Goal: Book appointment/travel/reservation

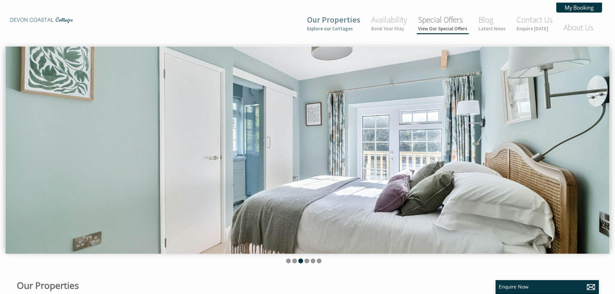
scroll to position [0, 6]
click at [383, 17] on link "Availability Book Your Stay" at bounding box center [390, 23] width 36 height 17
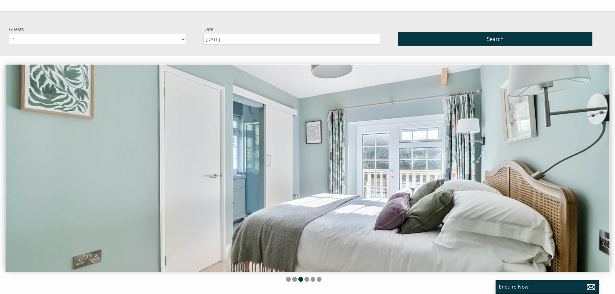
scroll to position [46, 0]
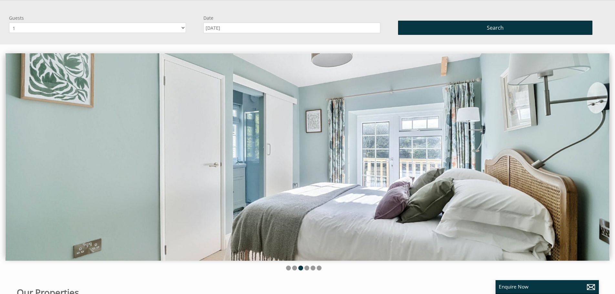
click at [65, 28] on select "1 2 3 4 5 6 7 8 9 10" at bounding box center [97, 28] width 177 height 10
select select "5"
click at [9, 23] on select "1 2 3 4 5 6 7 8 9 10" at bounding box center [97, 28] width 177 height 10
click at [230, 27] on input "[DATE]" at bounding box center [292, 28] width 177 height 11
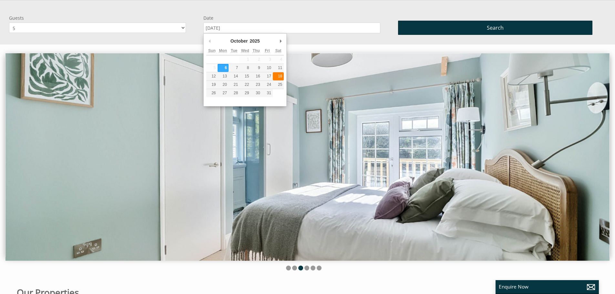
type input "18/10/2025"
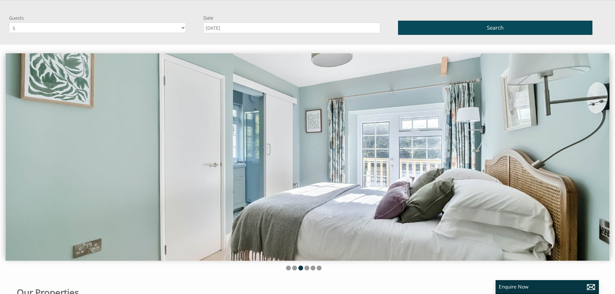
click at [476, 28] on button "Search" at bounding box center [495, 28] width 194 height 14
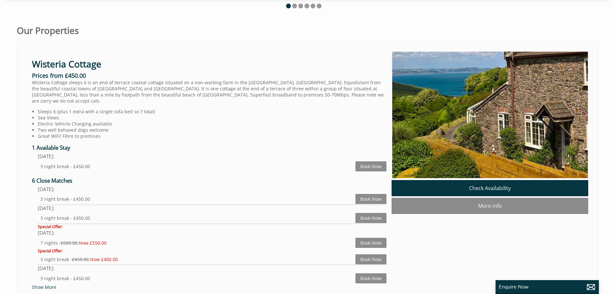
scroll to position [258, 0]
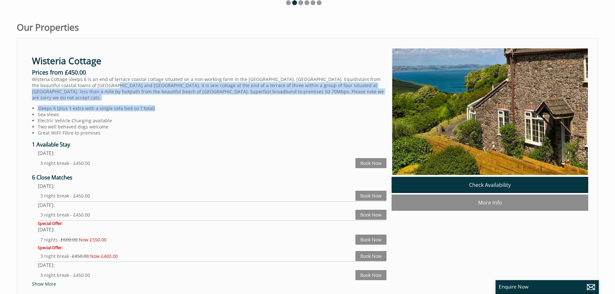
drag, startPoint x: 93, startPoint y: 87, endPoint x: 358, endPoint y: 100, distance: 264.9
click at [358, 100] on div "Wisteria Cottage Prices from £450.00 Wisteria Cottage sleeps 6 is an end of ter…" at bounding box center [209, 167] width 365 height 239
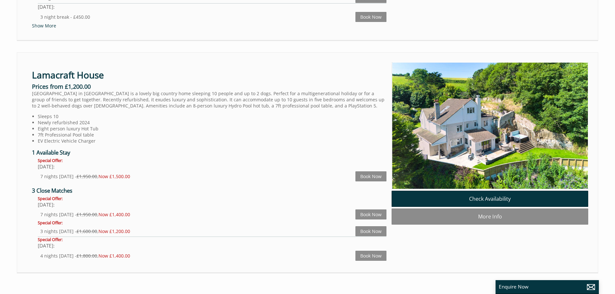
scroll to position [0, 1221]
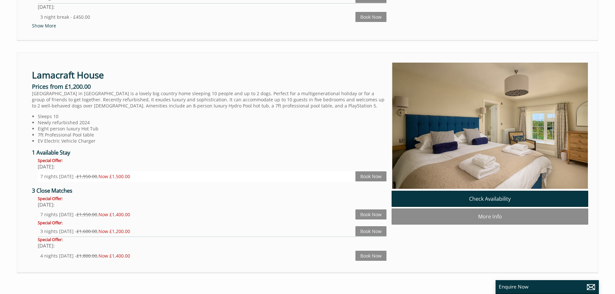
click at [64, 173] on div "7 nights Saturday - £1,950.00 , Now £1,500.00" at bounding box center [197, 176] width 315 height 6
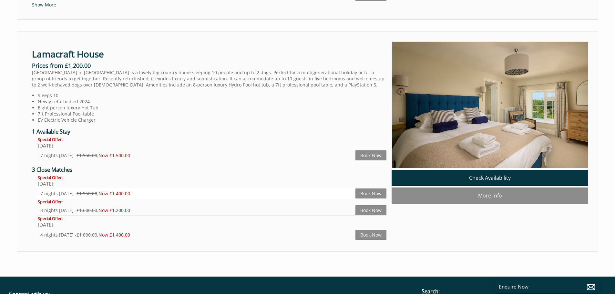
scroll to position [549, 0]
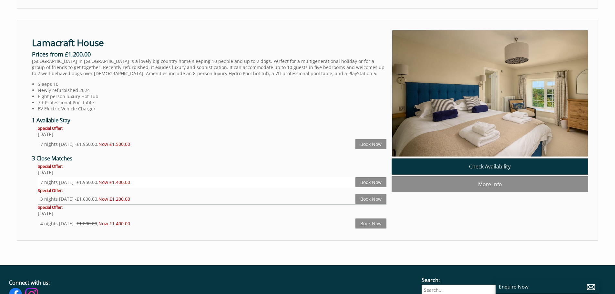
click at [75, 179] on div "7 nights Friday - £1,950.00 , Now £1,400.00" at bounding box center [197, 182] width 315 height 6
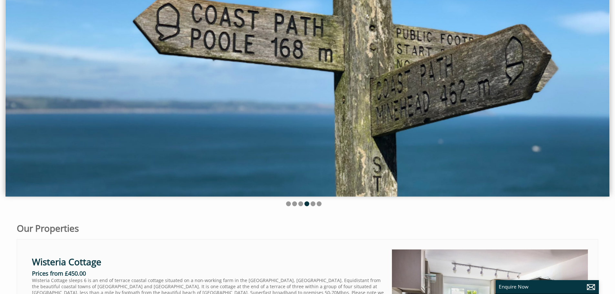
scroll to position [0, 0]
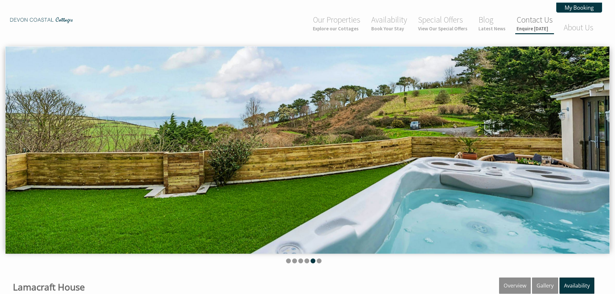
click at [533, 17] on link "Contact Us Enquire [DATE]" at bounding box center [535, 23] width 36 height 17
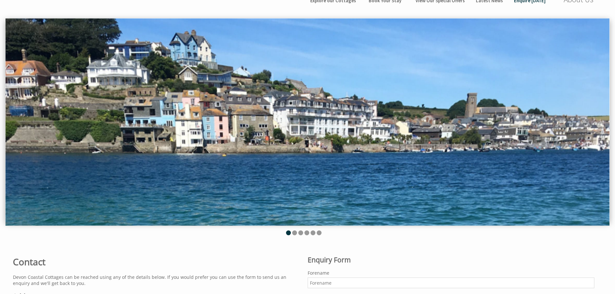
scroll to position [226, 0]
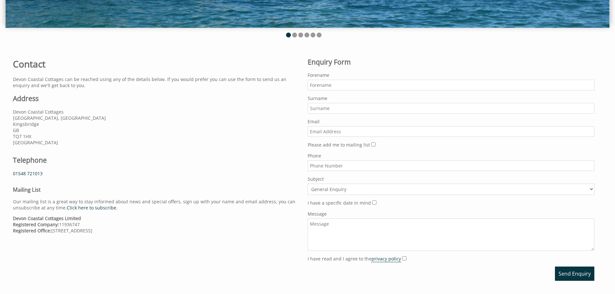
click at [335, 86] on input "Forename" at bounding box center [451, 85] width 287 height 11
type input "[PERSON_NAME]"
type input "[EMAIL_ADDRESS][DOMAIN_NAME]"
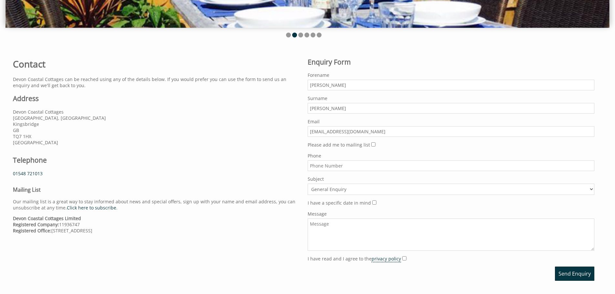
click at [328, 188] on select "General Enquiry Listing My Property Rose Cottage Lamacraft House Jasmine Cottag…" at bounding box center [451, 189] width 287 height 11
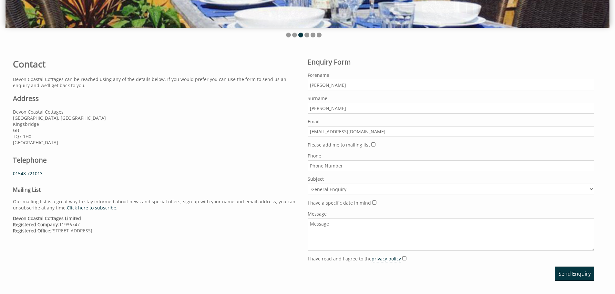
select select "1033"
click at [308, 184] on select "General Enquiry Listing My Property Rose Cottage Lamacraft House Jasmine Cottag…" at bounding box center [451, 189] width 287 height 11
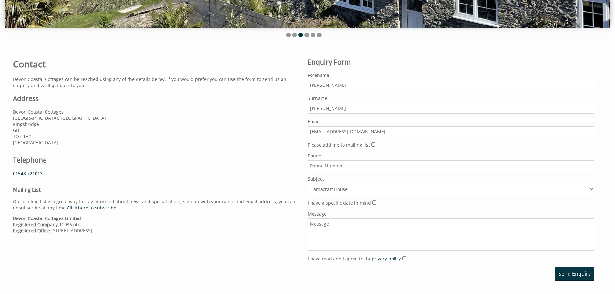
click at [372, 203] on input "I have a specific date in mind" at bounding box center [374, 203] width 4 height 4
checkbox input "true"
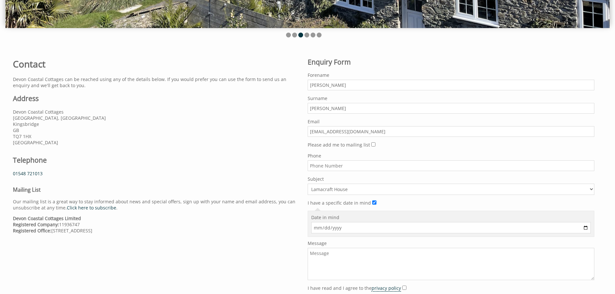
click at [345, 227] on input "Date in mind" at bounding box center [451, 227] width 280 height 11
click at [587, 227] on input "Date in mind" at bounding box center [451, 227] width 280 height 11
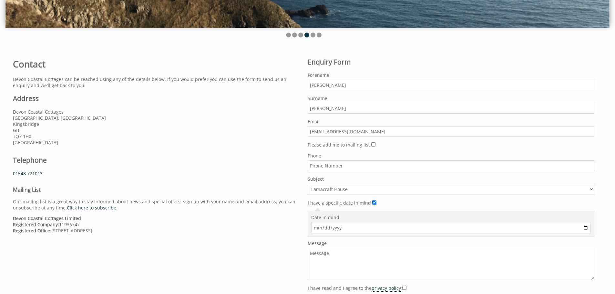
type input "[DATE]"
click at [341, 256] on textarea "Message" at bounding box center [451, 264] width 287 height 32
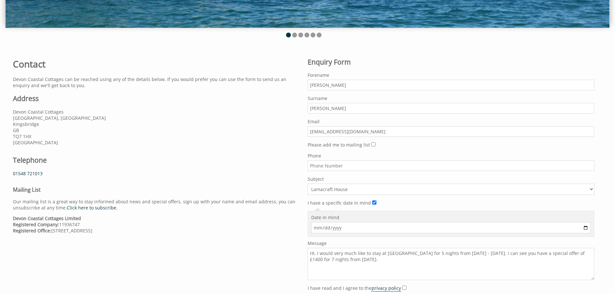
click at [480, 253] on textarea "HI, I would very much like to stay at [GEOGRAPHIC_DATA] for 5 nights from [DATE…" at bounding box center [451, 264] width 287 height 32
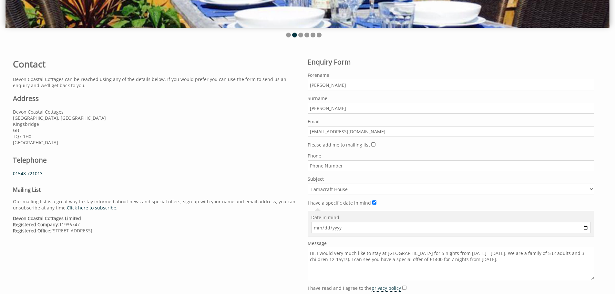
click at [487, 261] on textarea "HI, I would very much like to stay at [GEOGRAPHIC_DATA] for 5 nights from [DATE…" at bounding box center [451, 264] width 287 height 32
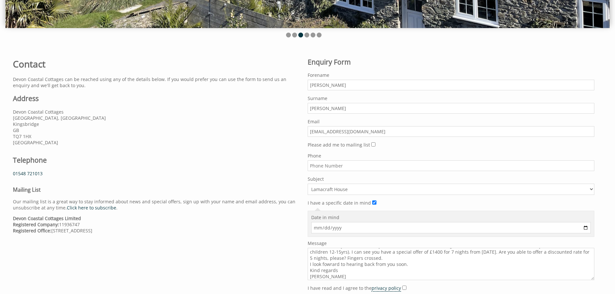
click at [478, 253] on textarea "HI, I would very much like to stay at [GEOGRAPHIC_DATA] for 5 nights from [DATE…" at bounding box center [451, 264] width 287 height 32
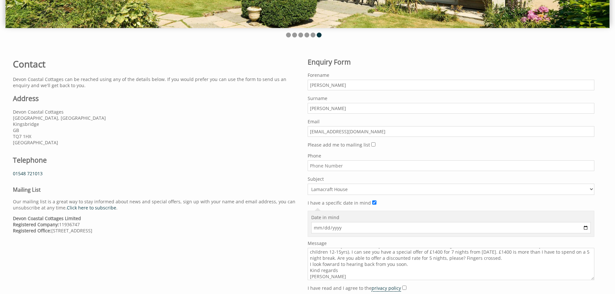
click at [438, 262] on textarea "HI, I would very much like to stay at [GEOGRAPHIC_DATA] for 5 nights from [DATE…" at bounding box center [451, 264] width 287 height 32
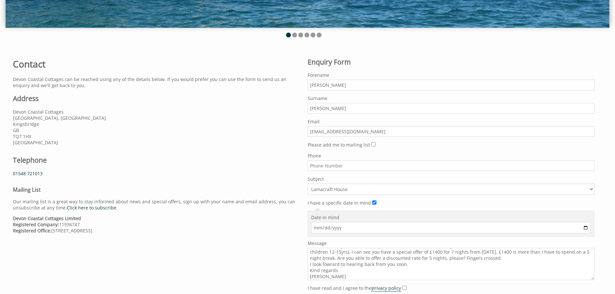
drag, startPoint x: 331, startPoint y: 266, endPoint x: 335, endPoint y: 264, distance: 3.8
click at [335, 264] on textarea "HI, I would very much like to stay at [GEOGRAPHIC_DATA] for 5 nights from [DATE…" at bounding box center [451, 264] width 287 height 32
click at [348, 268] on textarea "HI, I would very much like to stay at [GEOGRAPHIC_DATA] for 5 nights from [DATE…" at bounding box center [451, 264] width 287 height 32
click at [333, 266] on textarea "HI, I would very much like to stay at [GEOGRAPHIC_DATA] for 5 nights from [DATE…" at bounding box center [451, 264] width 287 height 32
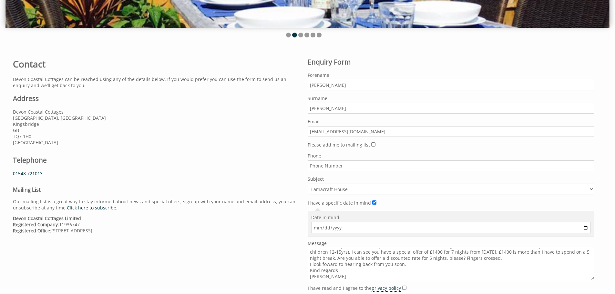
click at [326, 265] on textarea "HI, I would very much like to stay at [GEOGRAPHIC_DATA] for 5 nights from [DATE…" at bounding box center [451, 264] width 287 height 32
click at [357, 274] on textarea "HI, I would very much like to stay at [GEOGRAPHIC_DATA] for 5 nights from [DATE…" at bounding box center [451, 264] width 287 height 32
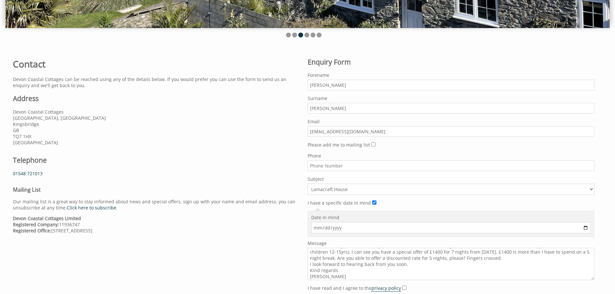
click at [354, 278] on textarea "HI, I would very much like to stay at [GEOGRAPHIC_DATA] for 5 nights from [DATE…" at bounding box center [451, 264] width 287 height 32
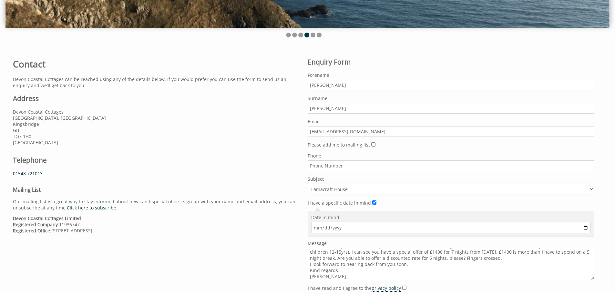
scroll to position [9, 0]
type textarea "HI, I would very much like to stay at [GEOGRAPHIC_DATA] for 5 nights from [DATE…"
click at [403, 288] on input "I have read and I agree to the privacy policy" at bounding box center [405, 288] width 4 height 4
checkbox input "true"
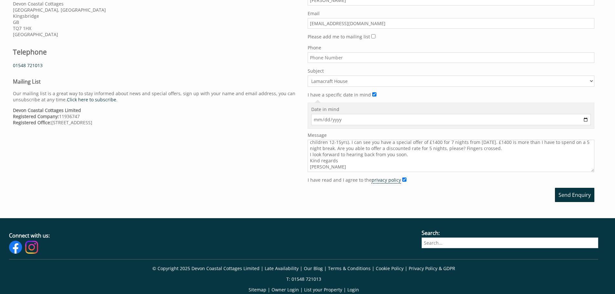
scroll to position [355, 0]
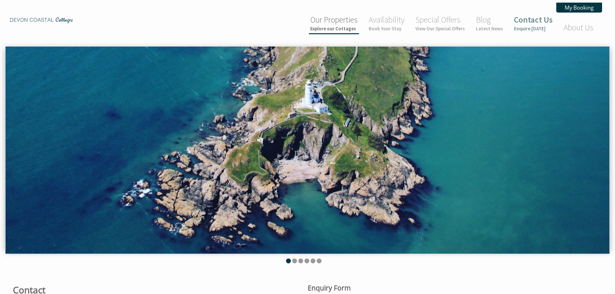
click at [346, 28] on small "Explore our Cottages" at bounding box center [333, 29] width 47 height 6
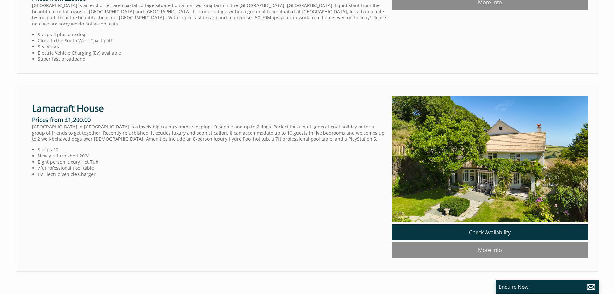
scroll to position [840, 0]
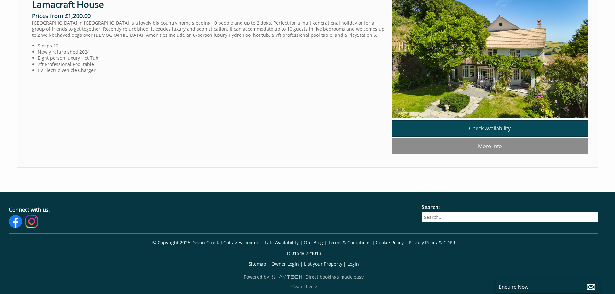
click at [477, 137] on link "Check Availability" at bounding box center [490, 129] width 197 height 16
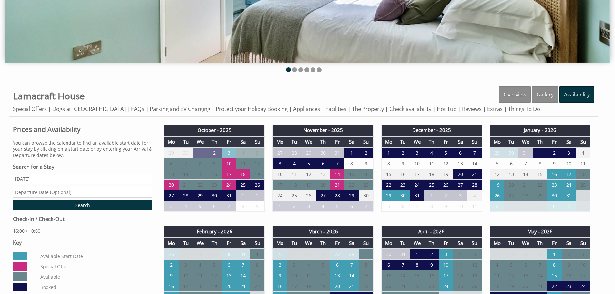
scroll to position [194, 0]
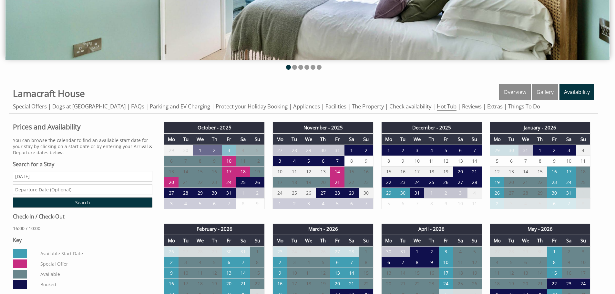
click at [448, 108] on link "Hot Tub" at bounding box center [447, 107] width 20 height 8
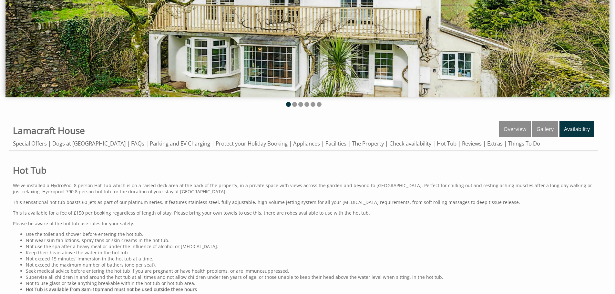
scroll to position [16, 0]
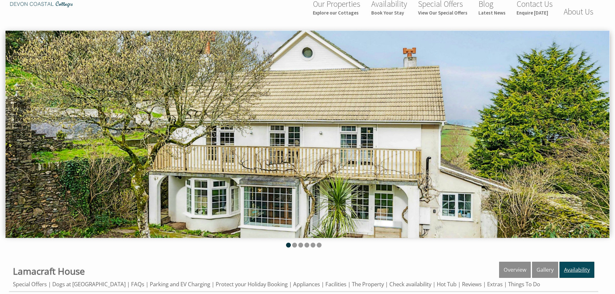
click at [582, 270] on link "Availability" at bounding box center [577, 270] width 35 height 16
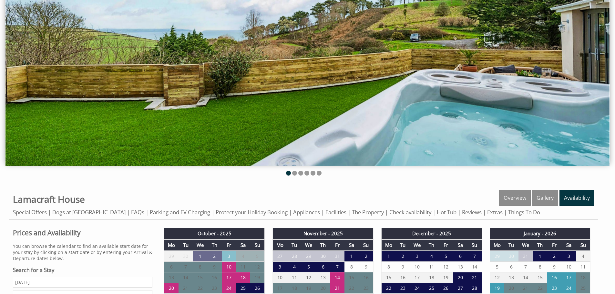
scroll to position [291, 0]
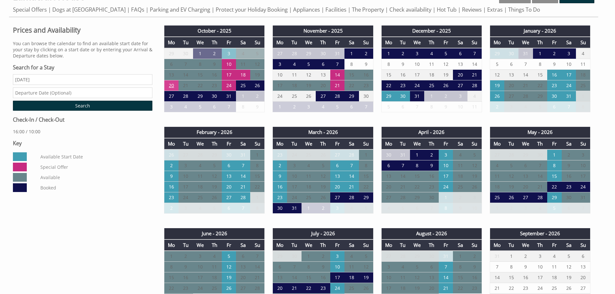
click at [174, 86] on td "20" at bounding box center [171, 85] width 14 height 11
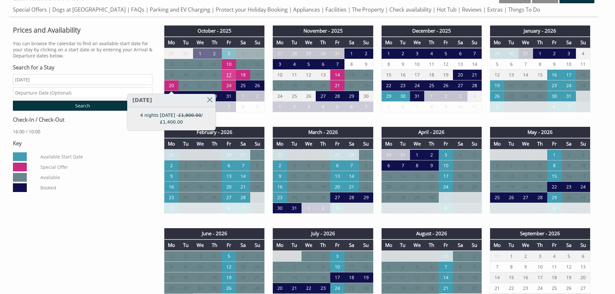
click at [232, 74] on td "17" at bounding box center [229, 75] width 14 height 11
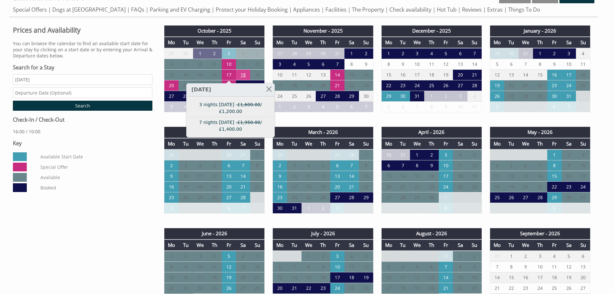
click at [242, 74] on td "18" at bounding box center [243, 75] width 14 height 11
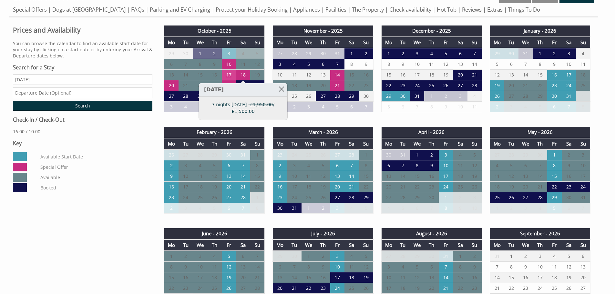
click at [233, 74] on td "17" at bounding box center [229, 75] width 14 height 11
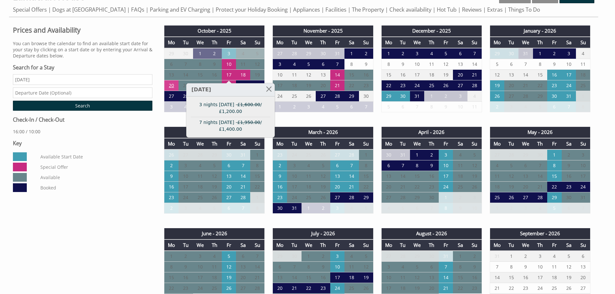
click at [173, 86] on td "20" at bounding box center [171, 85] width 14 height 11
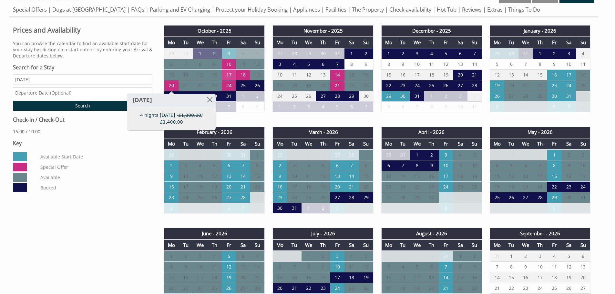
click at [228, 79] on td "17" at bounding box center [229, 75] width 14 height 11
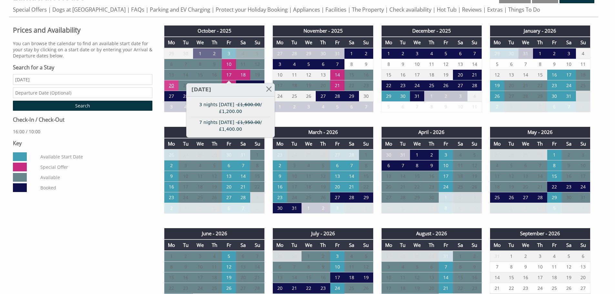
click at [171, 87] on td "20" at bounding box center [171, 85] width 14 height 11
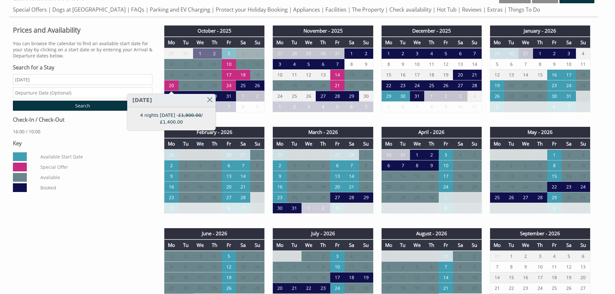
click at [258, 74] on td "19" at bounding box center [257, 75] width 14 height 11
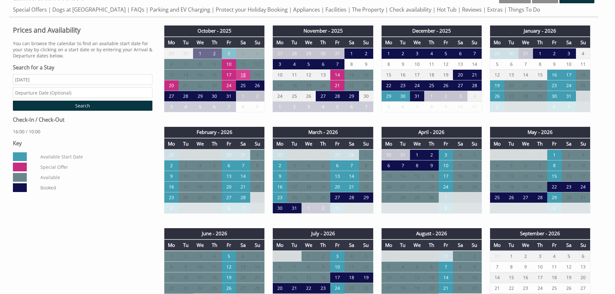
click at [244, 78] on td "18" at bounding box center [243, 75] width 14 height 11
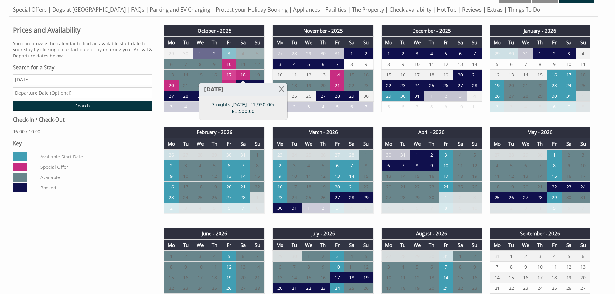
click at [230, 72] on td "17" at bounding box center [229, 75] width 14 height 11
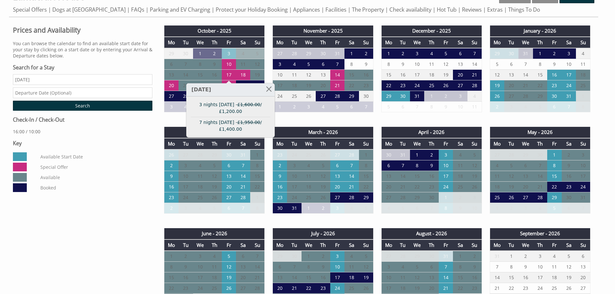
click at [113, 128] on div "Prices and Availability You can browse the calendar to find an available start …" at bounding box center [82, 109] width 147 height 170
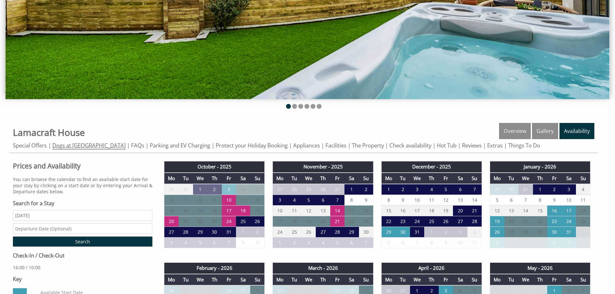
scroll to position [162, 0]
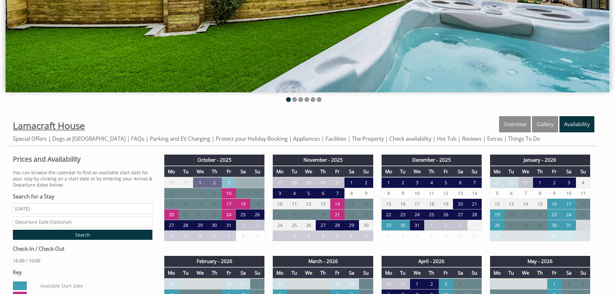
click at [36, 128] on span "Lamacraft House" at bounding box center [49, 126] width 72 height 12
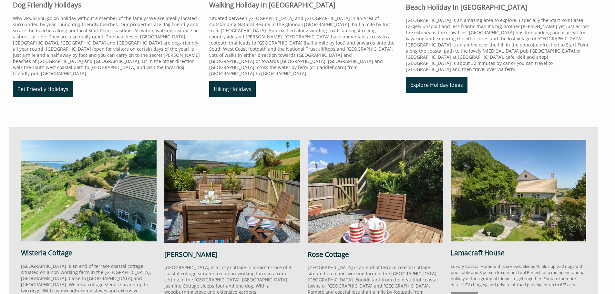
scroll to position [485, 0]
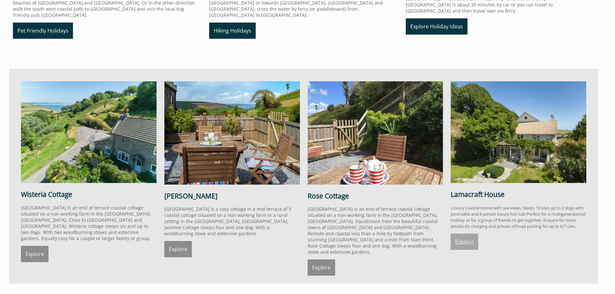
click at [466, 241] on link "Explore" at bounding box center [464, 242] width 27 height 16
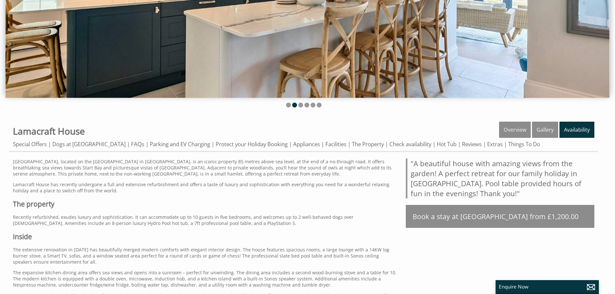
scroll to position [132, 0]
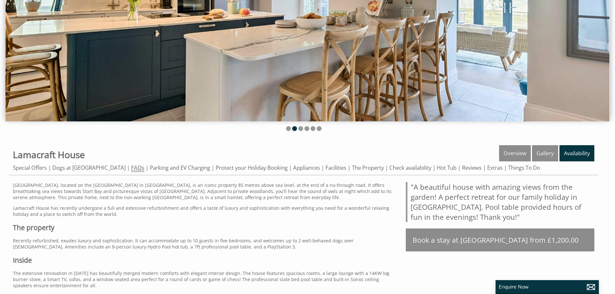
click at [134, 169] on link "FAQs" at bounding box center [137, 168] width 13 height 8
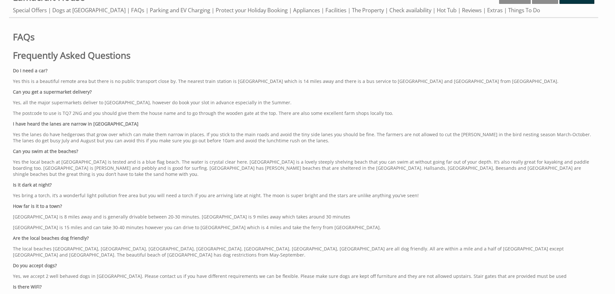
scroll to position [291, 0]
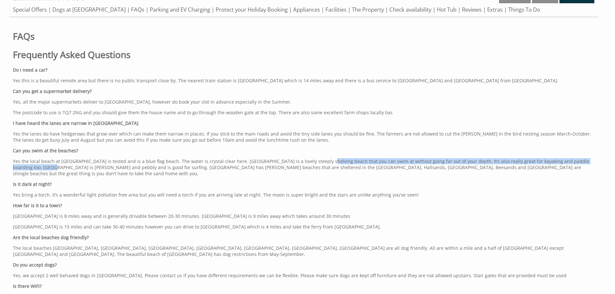
drag, startPoint x: 101, startPoint y: 167, endPoint x: 314, endPoint y: 162, distance: 213.6
click at [314, 162] on p "Yes the local beach at [GEOGRAPHIC_DATA] is tested and is a blue flag beach. Th…" at bounding box center [304, 167] width 582 height 18
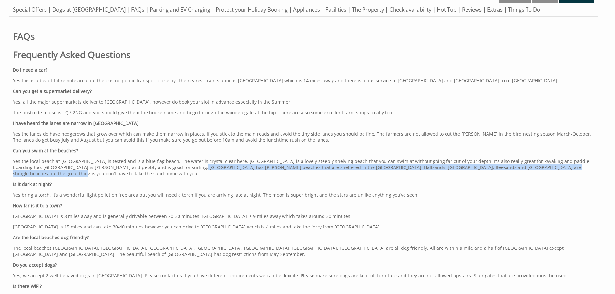
drag, startPoint x: 176, startPoint y: 167, endPoint x: 576, endPoint y: 165, distance: 400.6
click at [576, 165] on p "Yes the local beach at [GEOGRAPHIC_DATA] is tested and is a blue flag beach. Th…" at bounding box center [304, 167] width 582 height 18
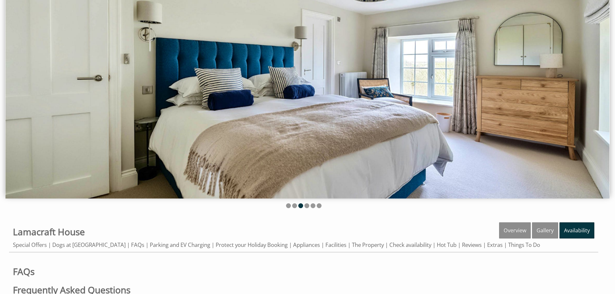
scroll to position [0, 0]
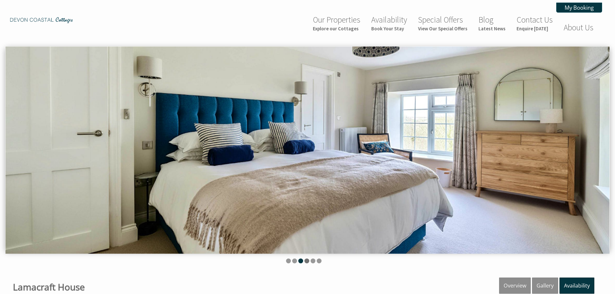
click at [307, 259] on li at bounding box center [307, 261] width 5 height 5
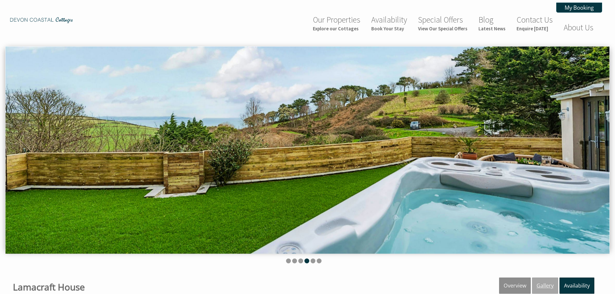
click at [544, 285] on link "Gallery" at bounding box center [545, 286] width 26 height 16
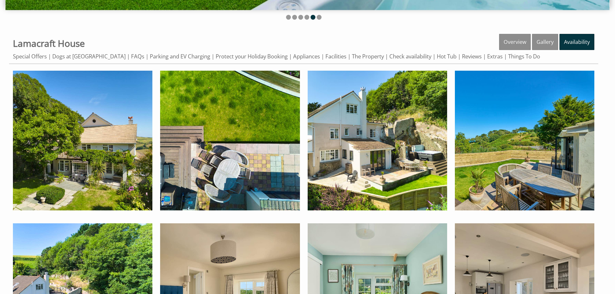
scroll to position [162, 0]
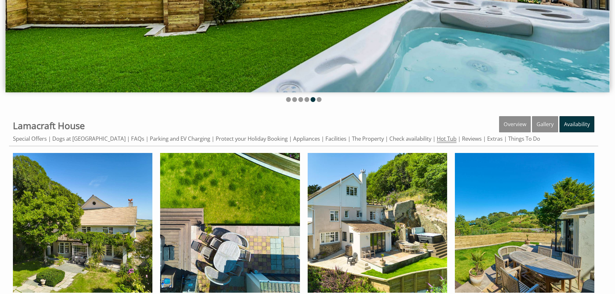
click at [450, 139] on link "Hot Tub" at bounding box center [447, 139] width 20 height 8
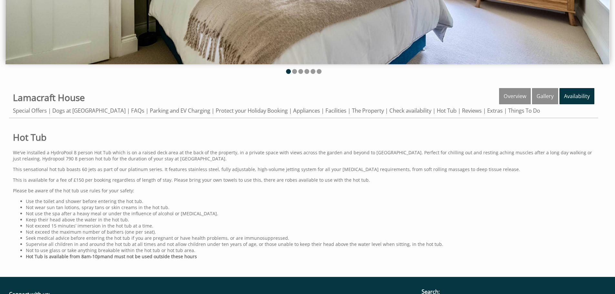
scroll to position [194, 0]
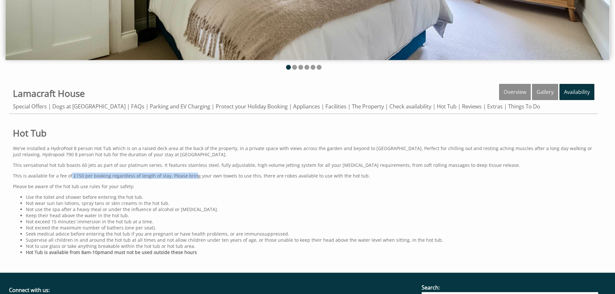
drag, startPoint x: 69, startPoint y: 176, endPoint x: 191, endPoint y: 175, distance: 122.1
click at [191, 175] on p "This is available for a fee of £150 per booking regardless of length of stay. P…" at bounding box center [304, 176] width 582 height 6
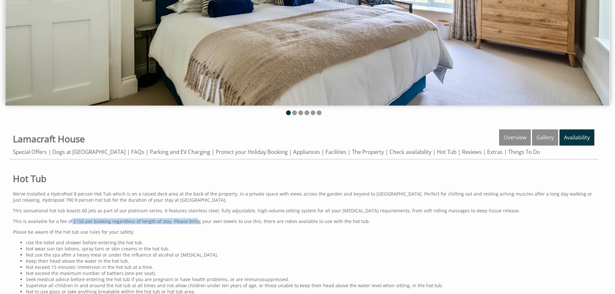
scroll to position [0, 0]
